Goal: Navigation & Orientation: Find specific page/section

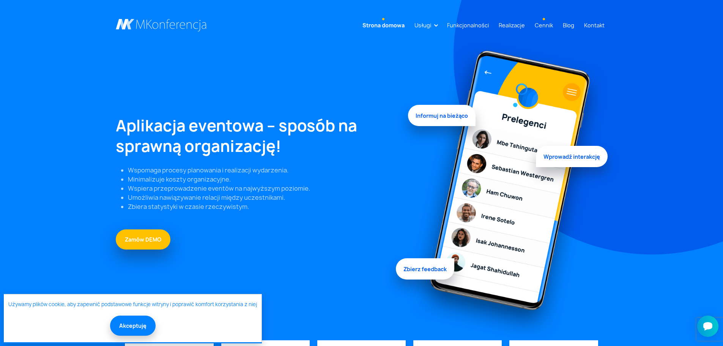
click at [551, 27] on link "Cennik" at bounding box center [544, 25] width 24 height 14
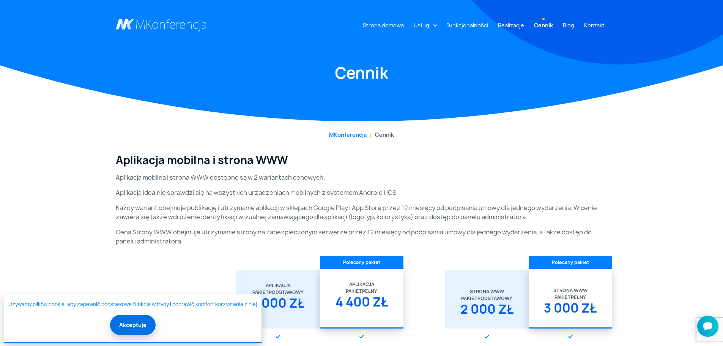
click at [134, 329] on button "Akceptuję" at bounding box center [133, 325] width 46 height 20
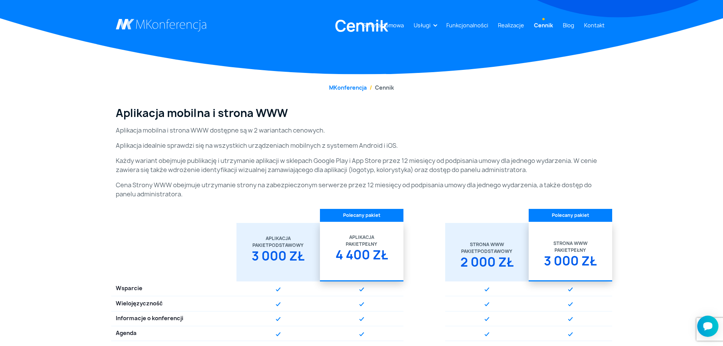
scroll to position [19, 0]
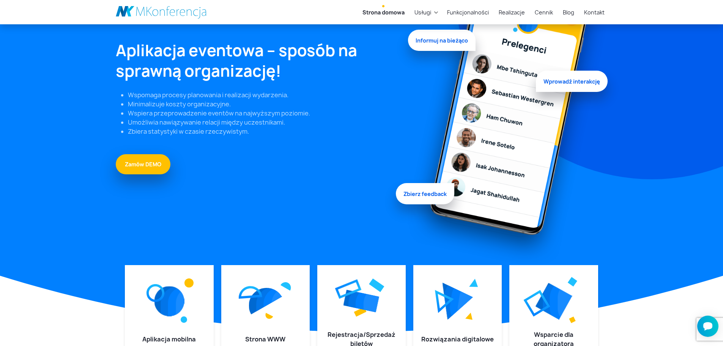
scroll to position [44, 0]
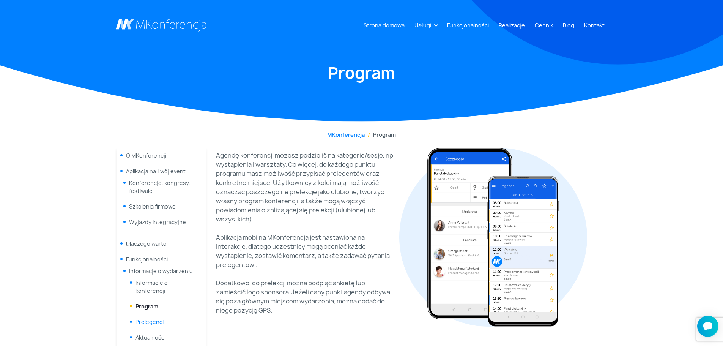
click at [149, 323] on link "Prelegenci" at bounding box center [150, 321] width 28 height 7
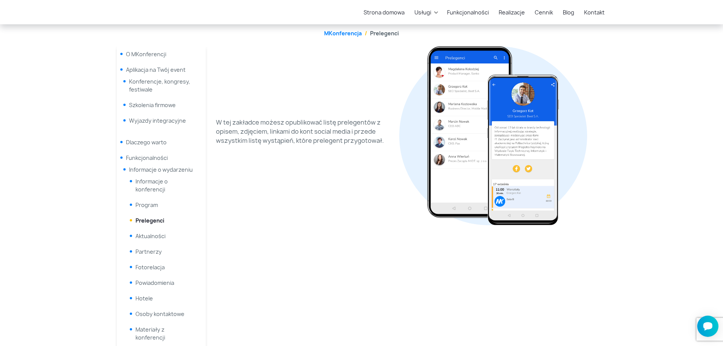
scroll to position [142, 0]
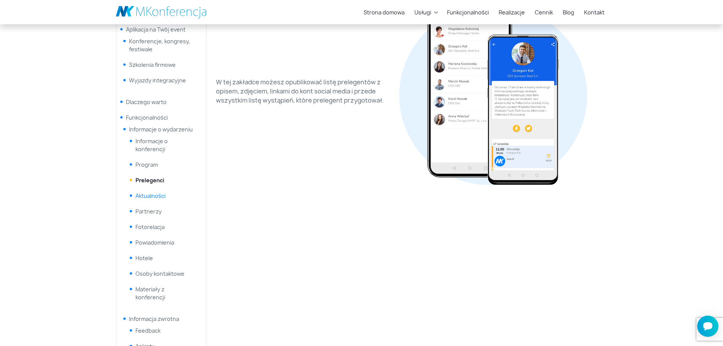
click at [152, 193] on link "Aktualności" at bounding box center [151, 195] width 30 height 7
